Goal: Contribute content: Add original content to the website for others to see

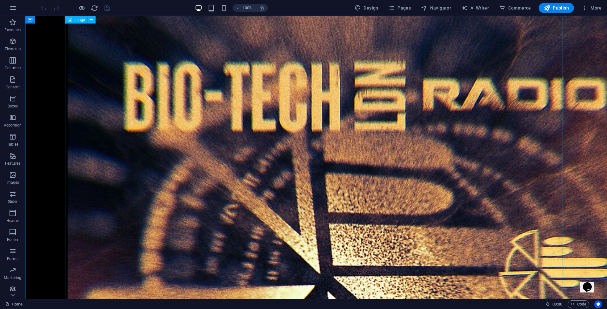
scroll to position [26, 0]
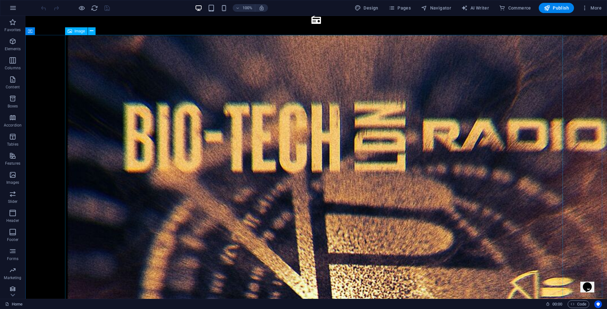
click at [77, 32] on span "Image" at bounding box center [80, 31] width 10 height 4
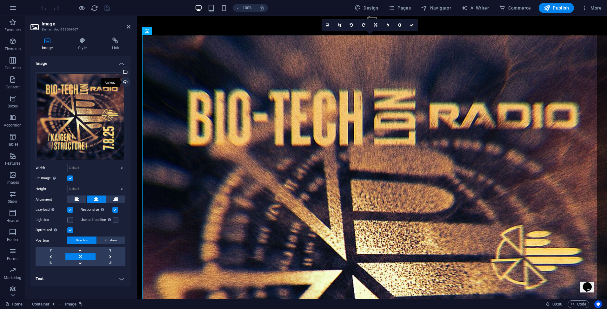
click at [126, 81] on div "Upload" at bounding box center [125, 83] width 10 height 10
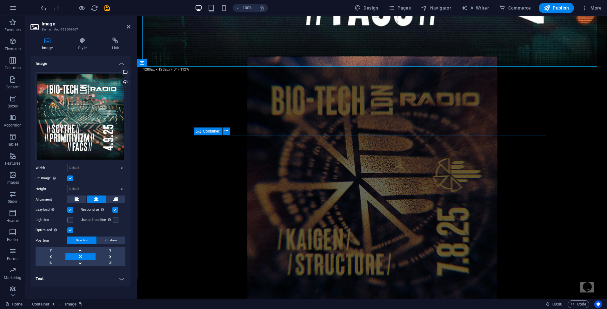
scroll to position [461, 0]
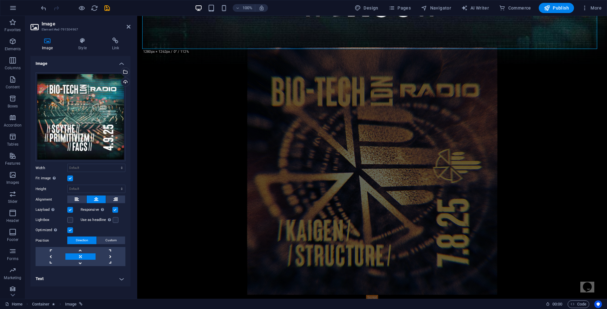
click at [297, 217] on figure at bounding box center [372, 170] width 470 height 247
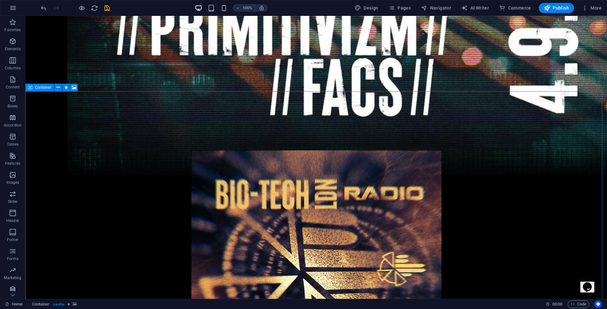
click at [37, 87] on span "Container" at bounding box center [43, 87] width 17 height 4
select select "vh"
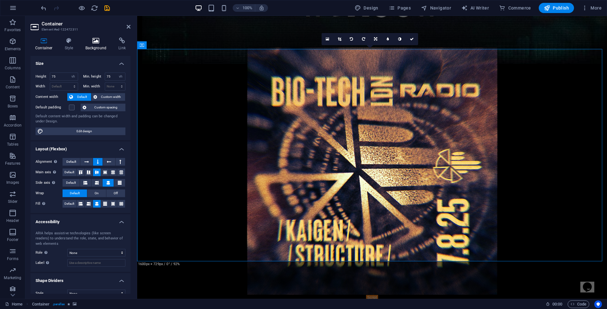
click at [93, 44] on h4 "Background" at bounding box center [97, 43] width 33 height 13
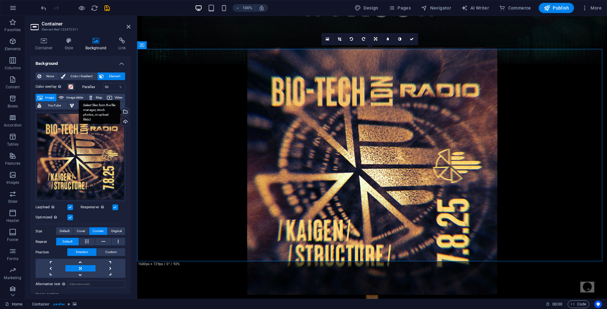
click at [124, 111] on div "Select files from the file manager, stock photos, or upload file(s)" at bounding box center [125, 112] width 10 height 10
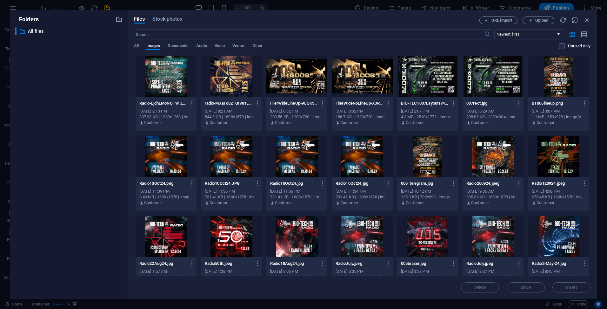
click at [164, 80] on div at bounding box center [166, 76] width 61 height 41
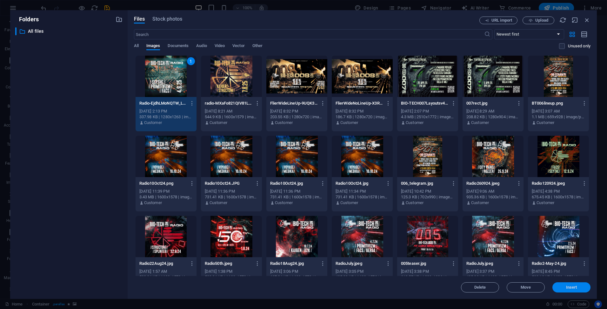
click at [567, 284] on button "Insert" at bounding box center [571, 287] width 38 height 10
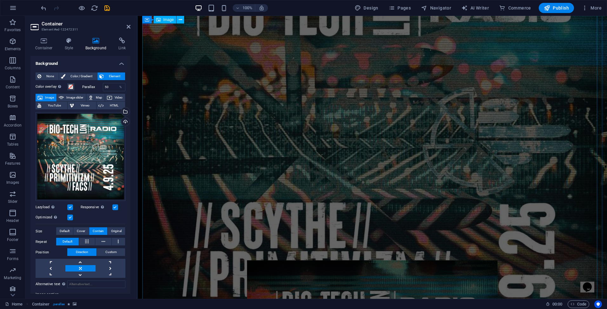
scroll to position [0, 0]
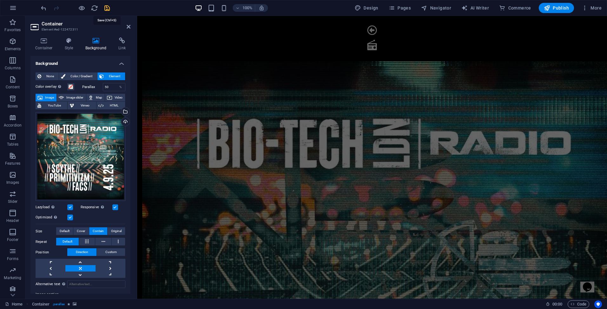
click at [106, 7] on icon "save" at bounding box center [106, 7] width 7 height 7
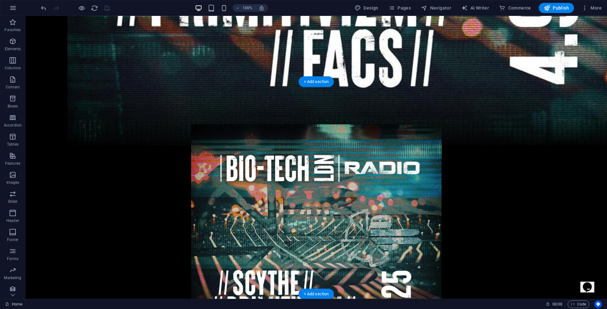
scroll to position [503, 0]
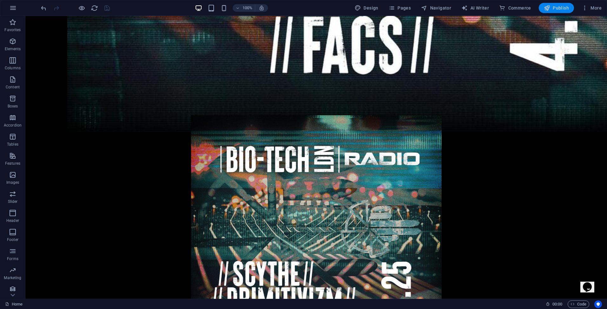
click at [553, 9] on span "Publish" at bounding box center [556, 8] width 25 height 6
